Goal: Transaction & Acquisition: Subscribe to service/newsletter

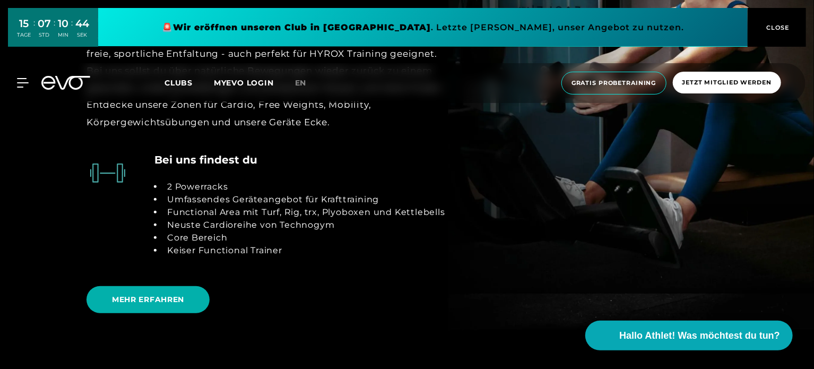
scroll to position [2208, 0]
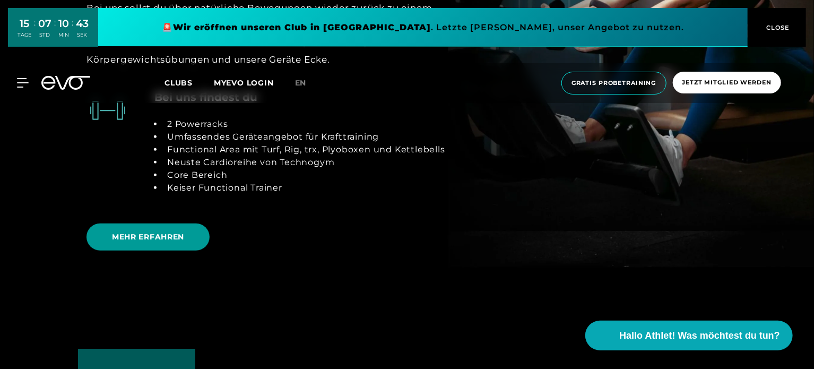
click at [152, 226] on span "MEHR ERFAHREN" at bounding box center [148, 237] width 123 height 27
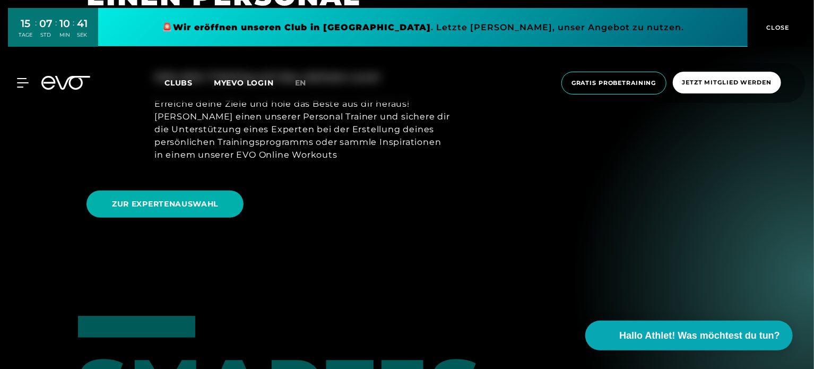
scroll to position [690, 0]
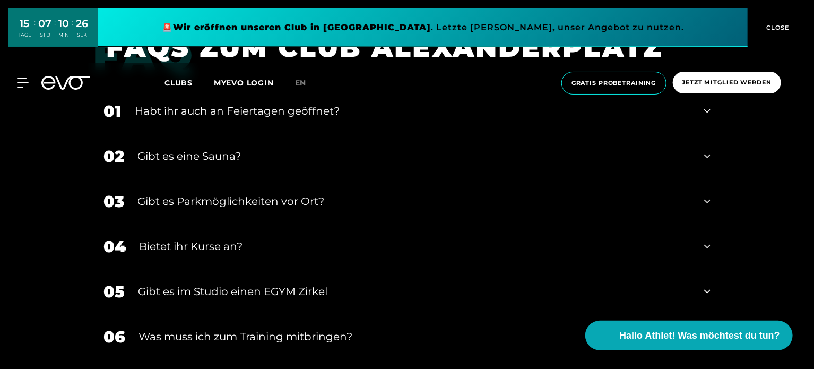
scroll to position [3540, 0]
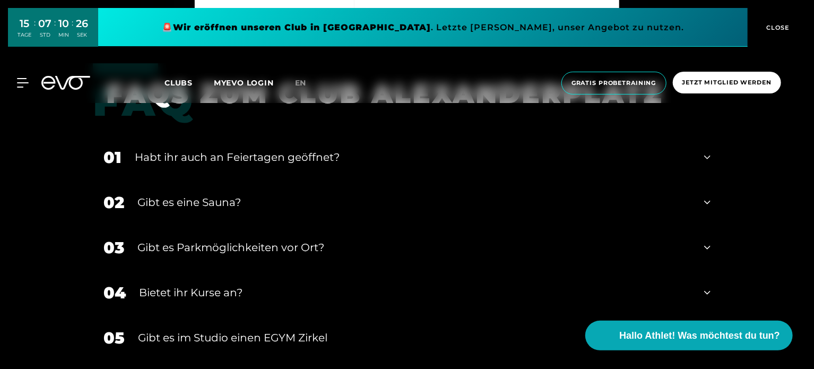
click at [174, 204] on div "Gibt es eine Sauna?" at bounding box center [415, 202] width 554 height 16
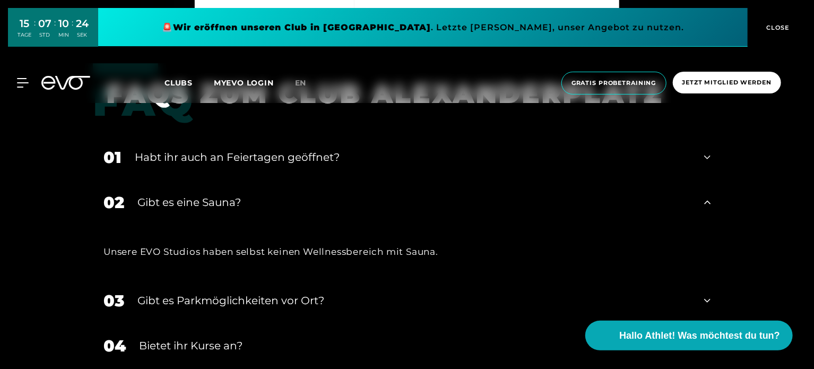
click at [174, 204] on div "Gibt es eine Sauna?" at bounding box center [415, 202] width 554 height 16
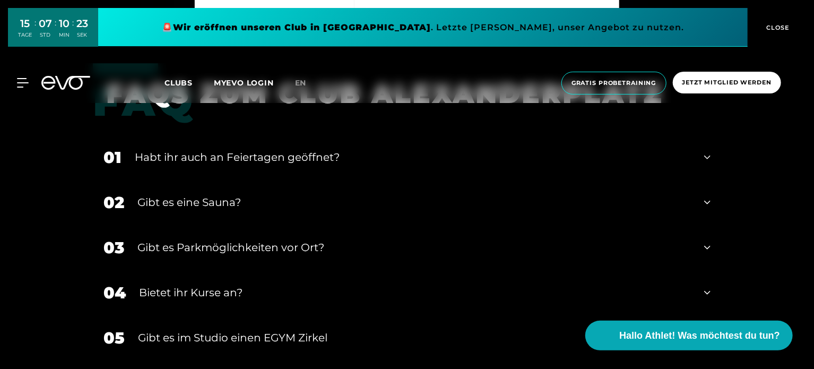
click at [181, 167] on div "01 Habt ihr auch an Feiertagen geöffnet?" at bounding box center [407, 157] width 629 height 45
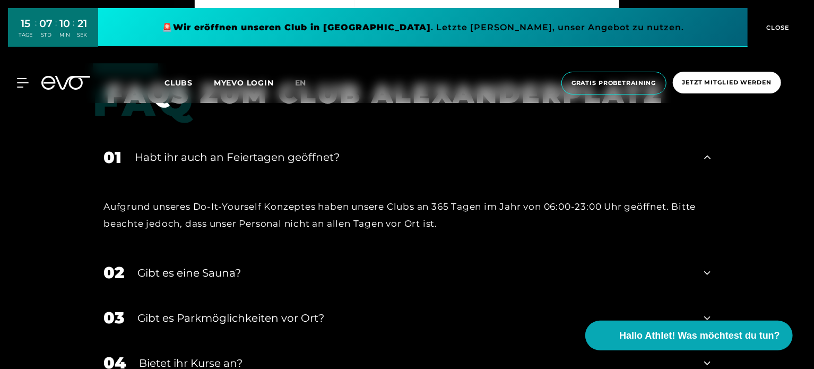
click at [181, 167] on div "01 Habt ihr auch an Feiertagen geöffnet?" at bounding box center [407, 157] width 629 height 45
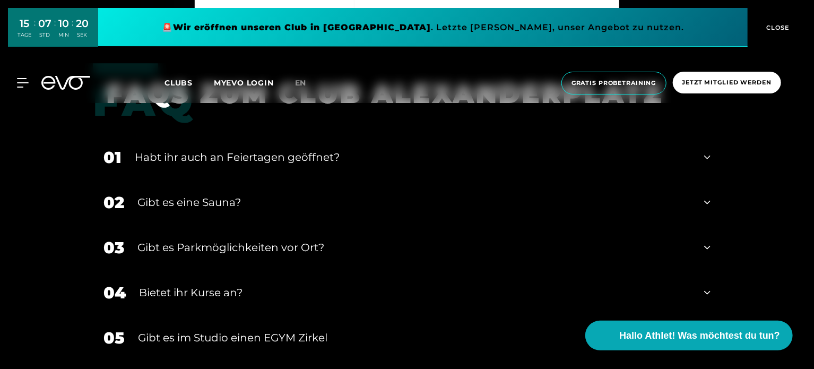
click at [179, 184] on div "02 Gibt es eine Sauna?" at bounding box center [407, 202] width 629 height 45
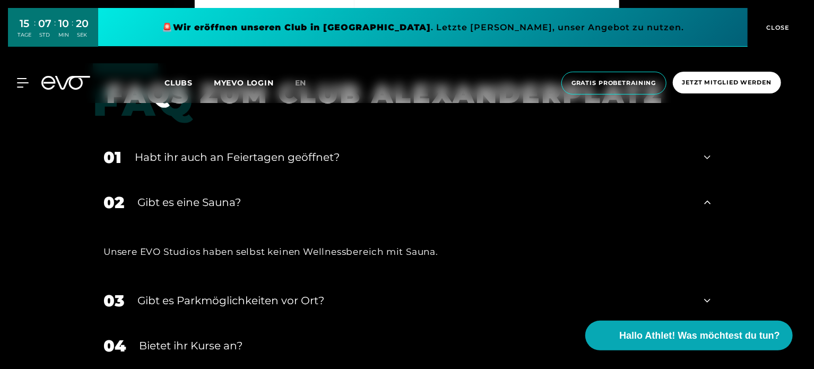
click at [181, 162] on div "Habt ihr auch an Feiertagen geöffnet?" at bounding box center [413, 157] width 556 height 16
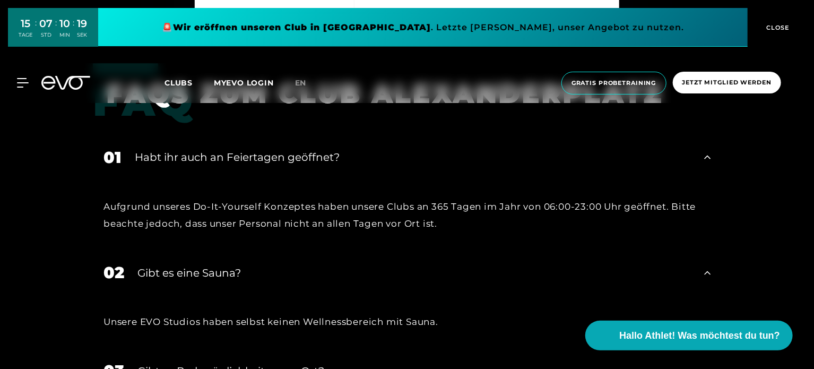
click at [181, 162] on div "Habt ihr auch an Feiertagen geöffnet?" at bounding box center [413, 157] width 556 height 16
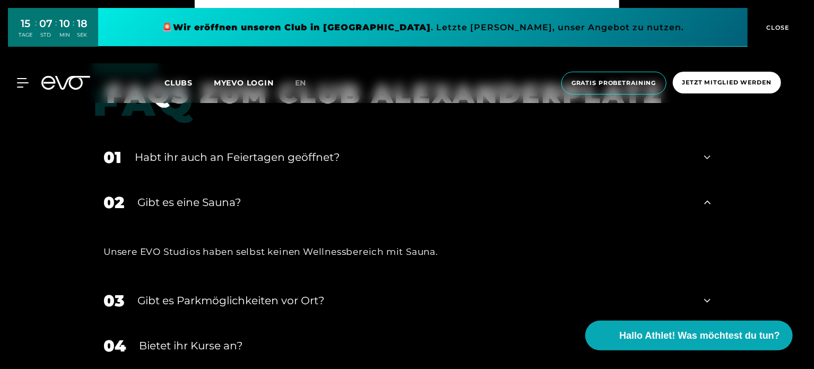
click at [181, 204] on div "Gibt es eine Sauna?" at bounding box center [415, 202] width 554 height 16
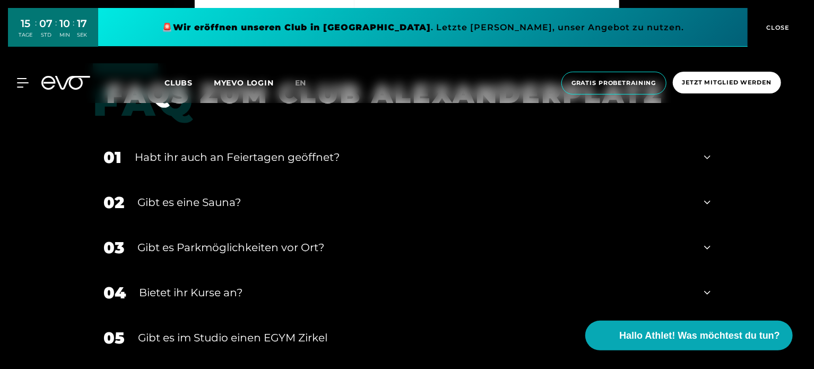
scroll to position [3646, 0]
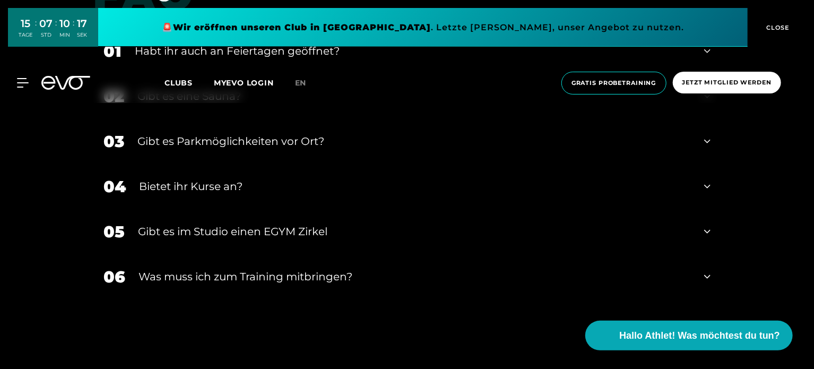
click at [190, 147] on div "Gibt es Parkmöglichkeiten vor Ort?" at bounding box center [415, 141] width 554 height 16
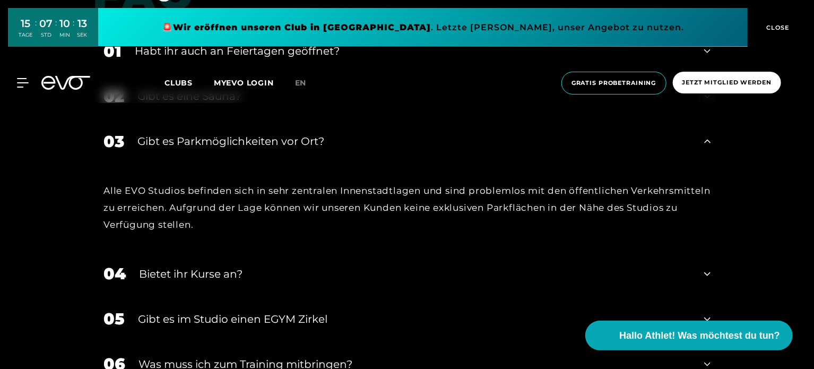
click at [188, 135] on div "Gibt es Parkmöglichkeiten vor Ort?" at bounding box center [415, 141] width 554 height 16
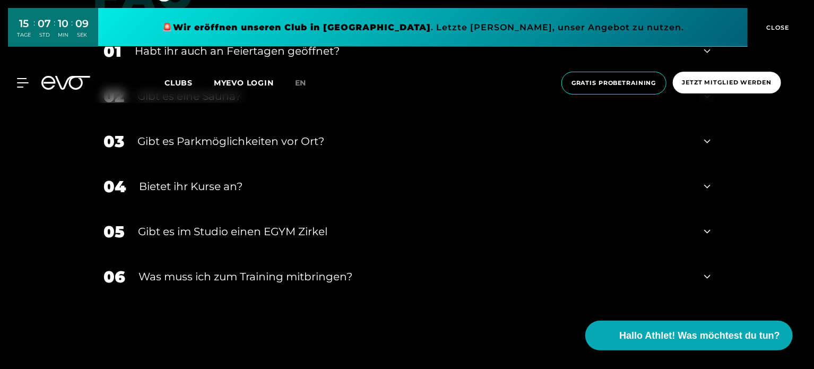
click at [237, 229] on div "Gibt es im Studio einen EGYM Zirkel" at bounding box center [414, 232] width 553 height 16
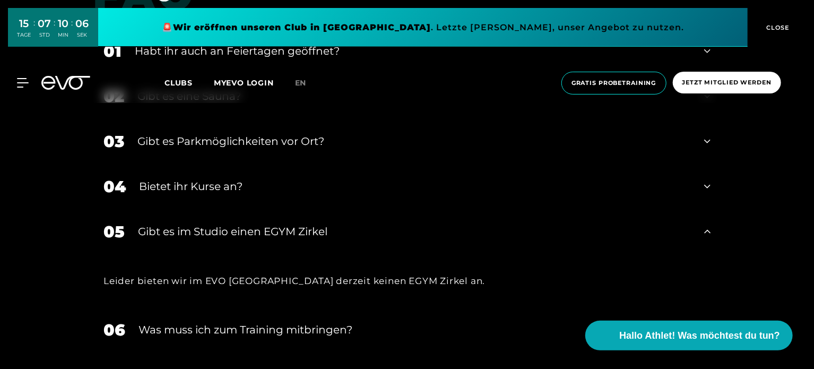
click at [237, 228] on div "Gibt es im Studio einen EGYM Zirkel" at bounding box center [414, 232] width 553 height 16
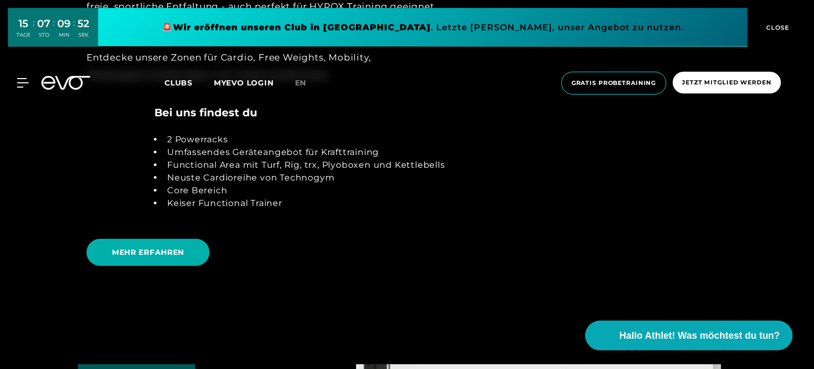
scroll to position [2106, 0]
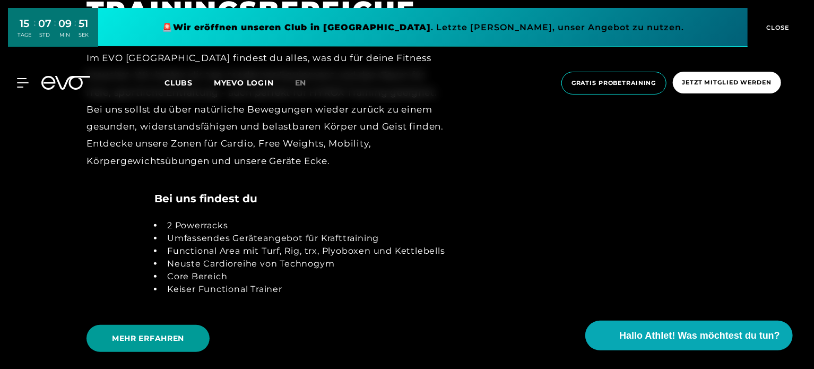
click at [195, 328] on span "MEHR ERFAHREN" at bounding box center [148, 338] width 123 height 27
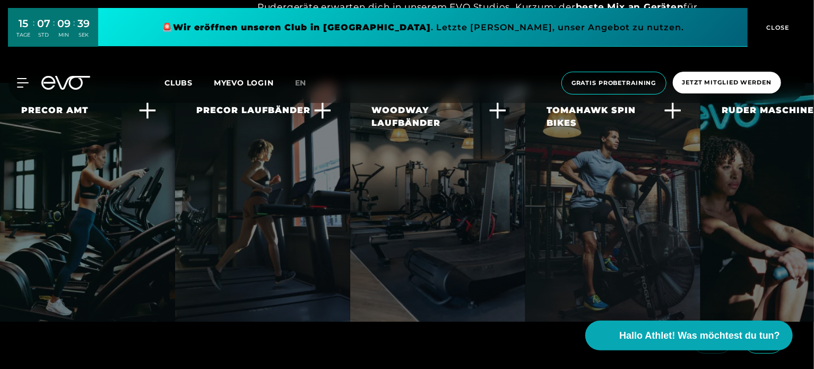
scroll to position [1964, 0]
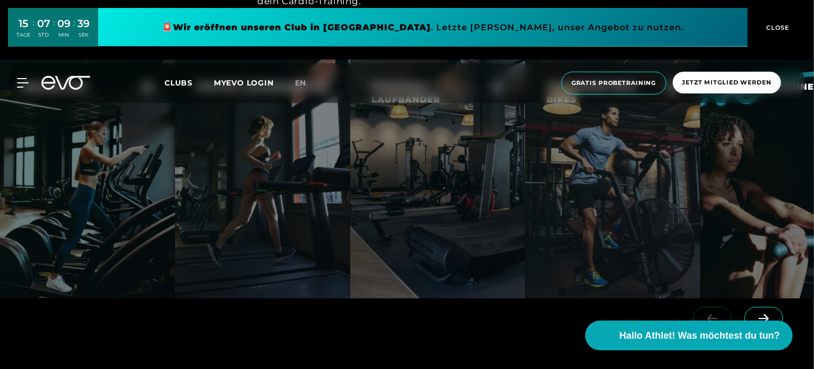
click at [760, 314] on icon at bounding box center [764, 319] width 19 height 10
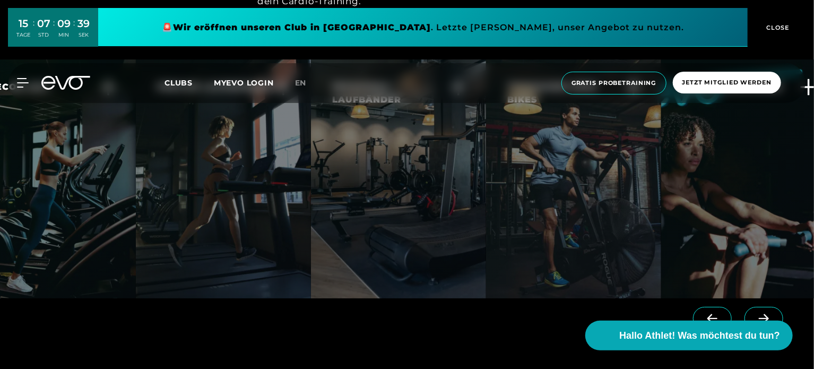
scroll to position [0, 62]
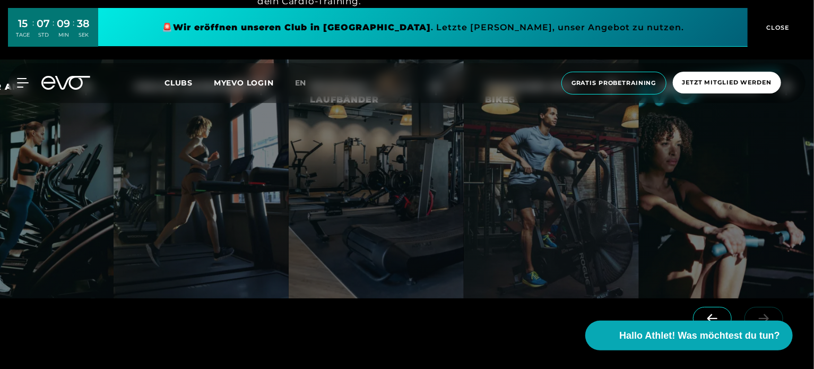
click at [725, 307] on span at bounding box center [712, 318] width 39 height 23
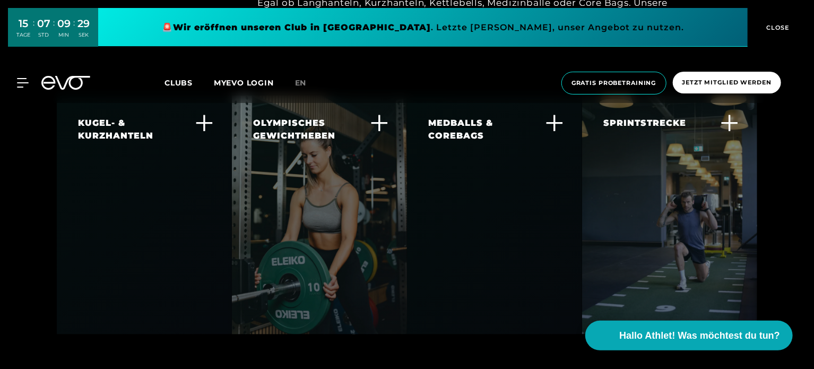
scroll to position [2602, 0]
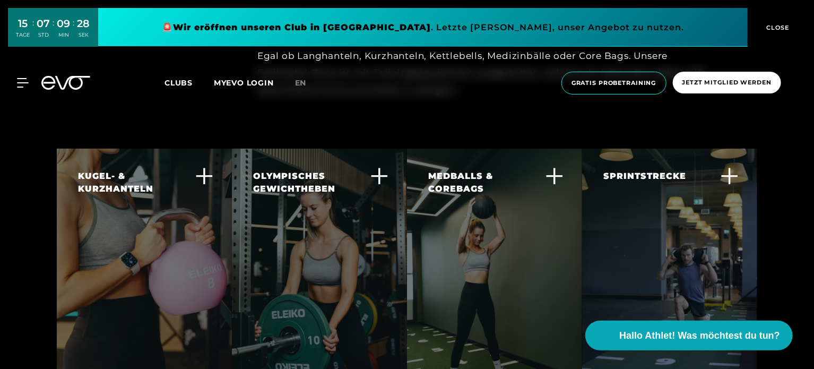
click at [381, 167] on icon at bounding box center [380, 176] width 18 height 18
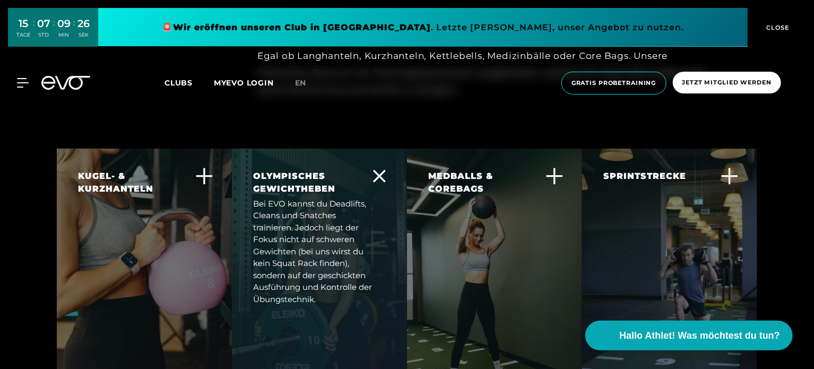
click at [210, 167] on icon at bounding box center [204, 176] width 18 height 18
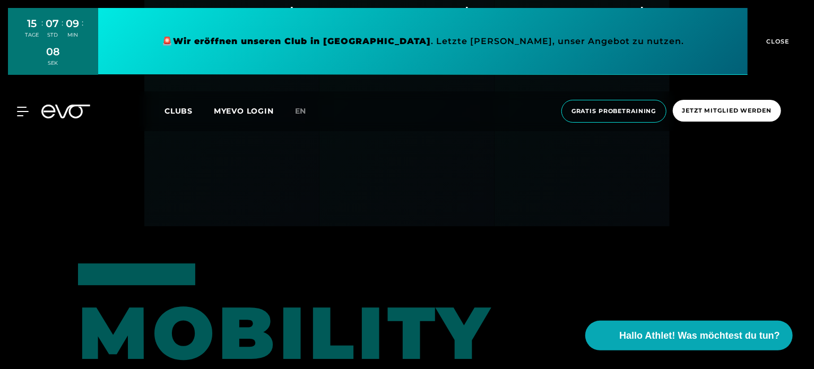
scroll to position [3311, 0]
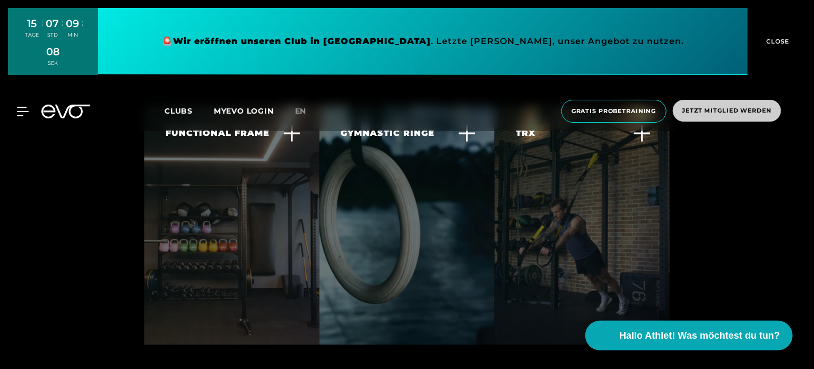
click at [699, 104] on div "MyEVO Login Über EVO Mitgliedschaften Probetraining TAGESPASS EVO Studios [GEOG…" at bounding box center [407, 111] width 814 height 57
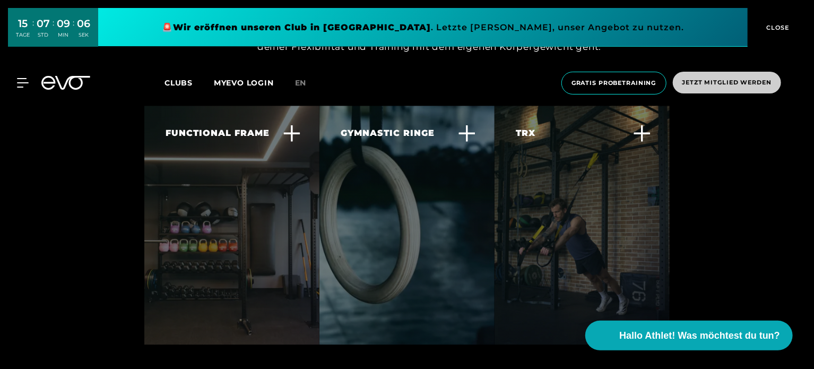
click at [741, 88] on span "Jetzt Mitglied werden" at bounding box center [727, 83] width 108 height 22
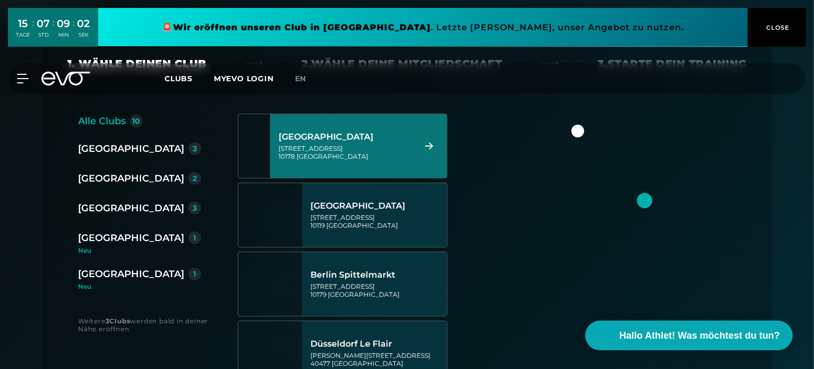
click at [316, 163] on div "[GEOGRAPHIC_DATA][STREET_ADDRESS]" at bounding box center [345, 146] width 133 height 47
